Goal: Navigation & Orientation: Find specific page/section

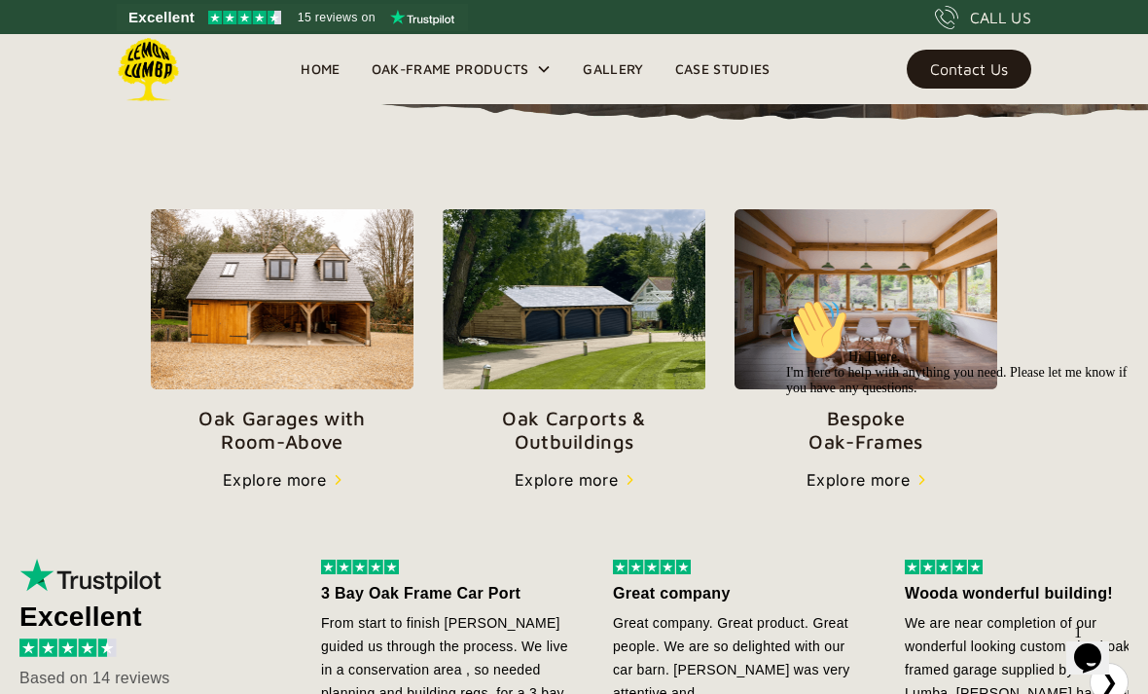
scroll to position [602, 0]
click at [188, 349] on img at bounding box center [282, 300] width 263 height 180
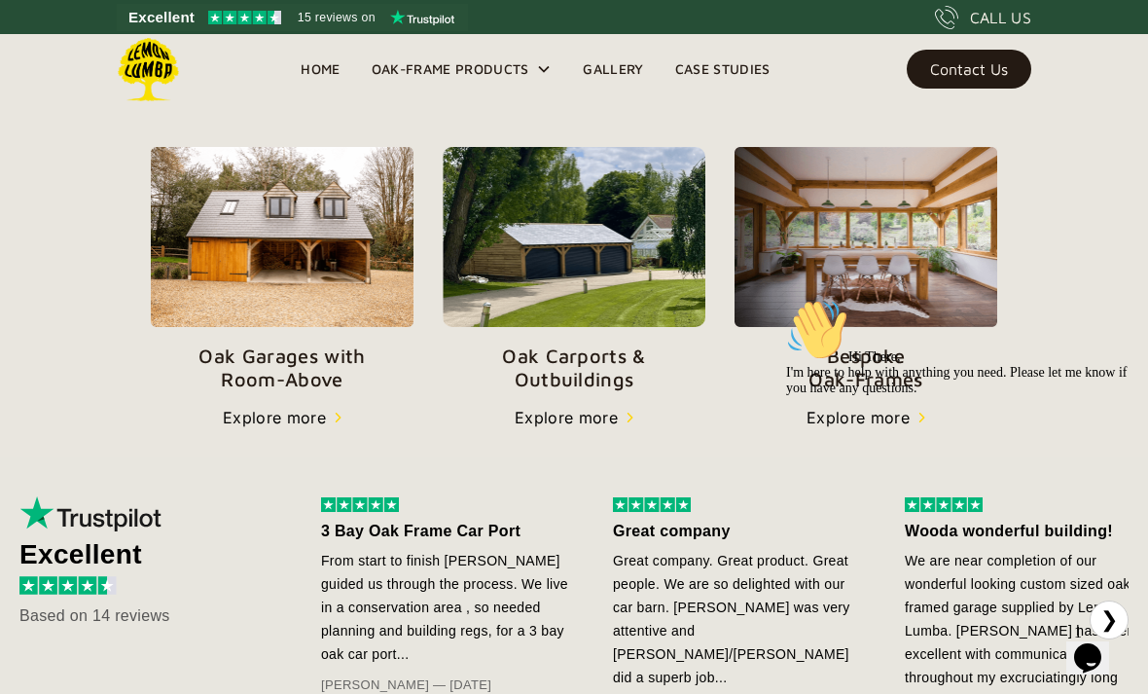
click at [527, 266] on img at bounding box center [574, 236] width 263 height 179
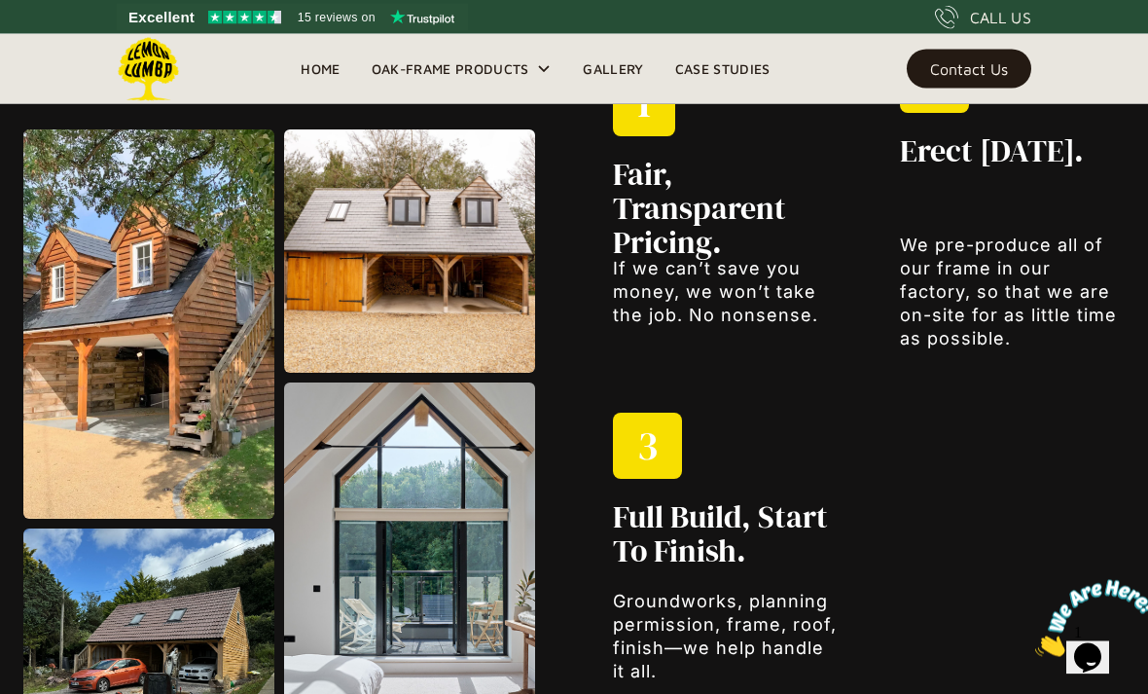
scroll to position [2020, 0]
click at [332, 301] on img at bounding box center [409, 250] width 251 height 243
click at [317, 287] on img at bounding box center [409, 250] width 251 height 243
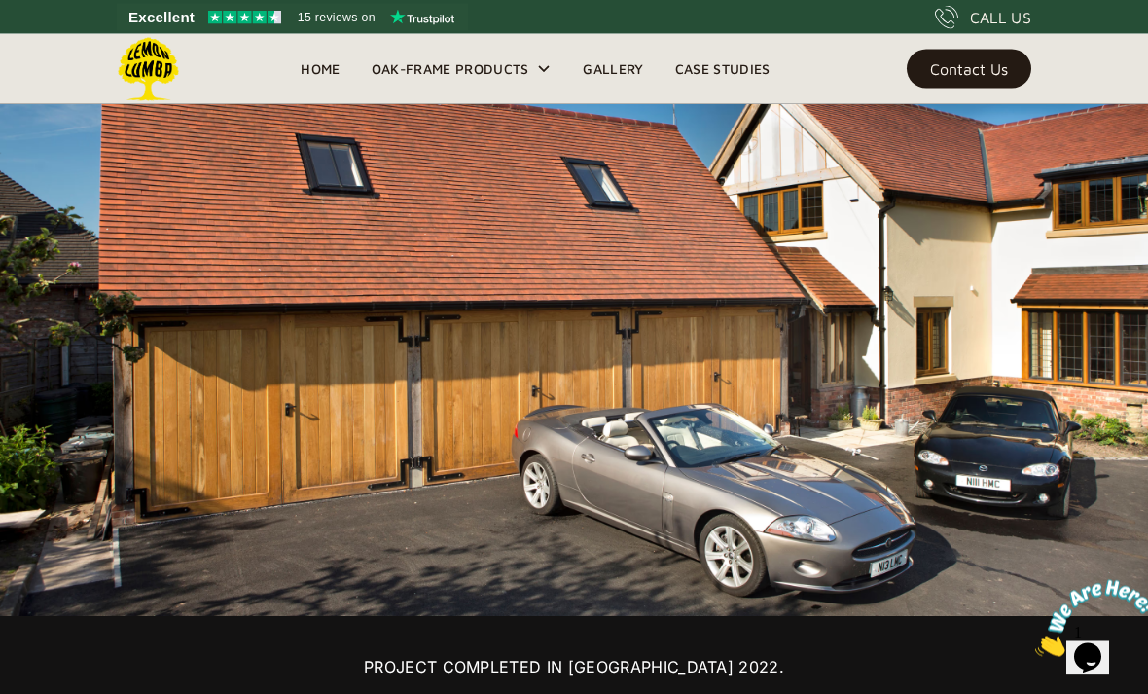
scroll to position [1108, 0]
